Goal: Transaction & Acquisition: Purchase product/service

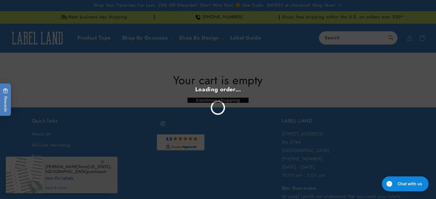
click at [108, 122] on div "Loading order..." at bounding box center [218, 99] width 436 height 199
click at [29, 35] on div "Loading order..." at bounding box center [218, 99] width 436 height 199
